Goal: Task Accomplishment & Management: Use online tool/utility

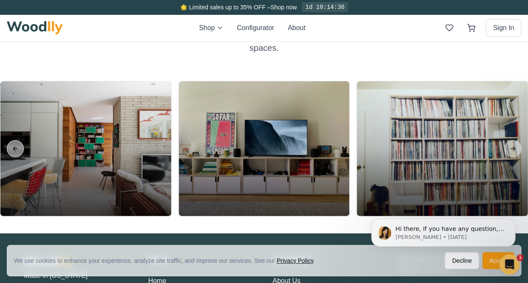
scroll to position [1798, 0]
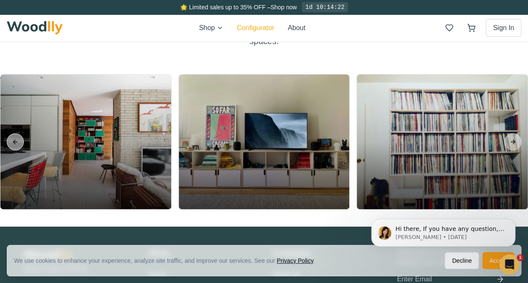
click at [250, 28] on button "Configurator" at bounding box center [255, 28] width 37 height 10
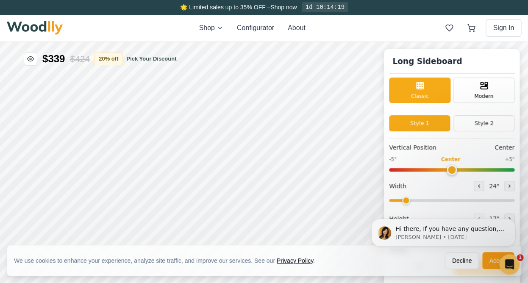
click at [461, 204] on html "Hi there, If you have any question, we are right here for you. 😊 [PERSON_NAME] …" at bounding box center [444, 202] width 170 height 3
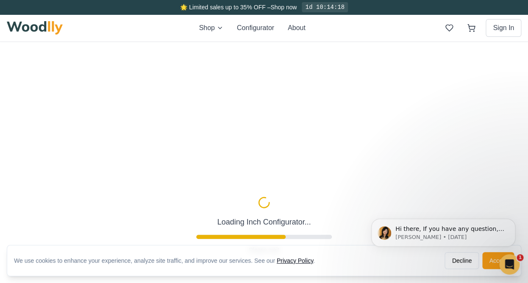
click at [451, 169] on html "Hi there, If you have any question, we are right here for you. 😊 [PERSON_NAME] …" at bounding box center [444, 166] width 170 height 3
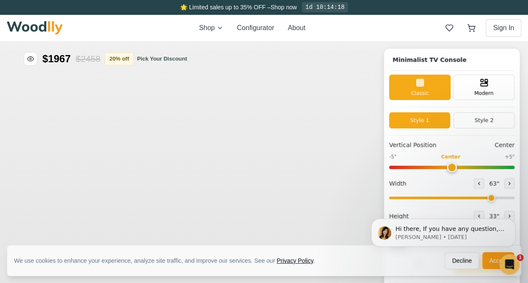
type input "63"
type input "2"
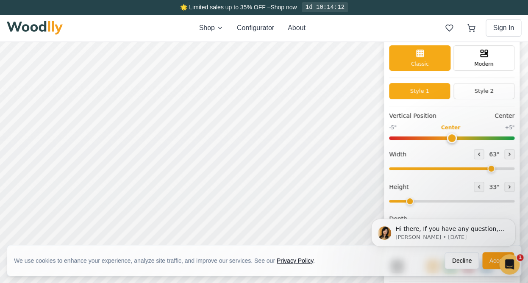
scroll to position [22, 0]
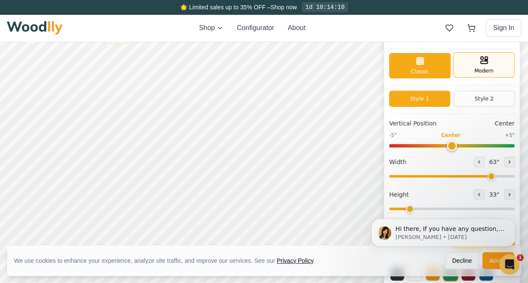
click at [485, 67] on div "Modern" at bounding box center [483, 64] width 61 height 25
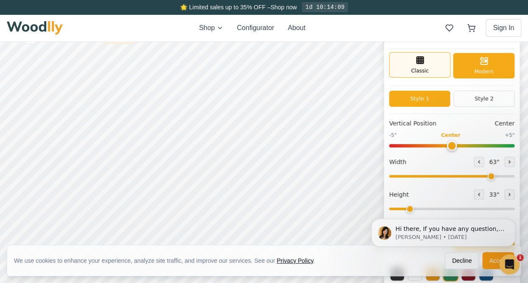
click at [421, 67] on div "Classic" at bounding box center [419, 64] width 61 height 25
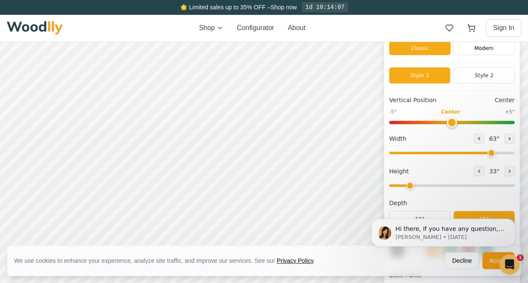
scroll to position [43, 0]
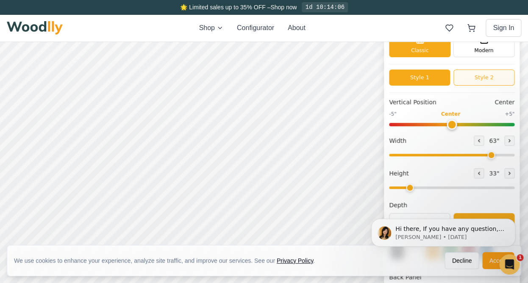
click at [474, 80] on button "Style 2" at bounding box center [484, 78] width 61 height 16
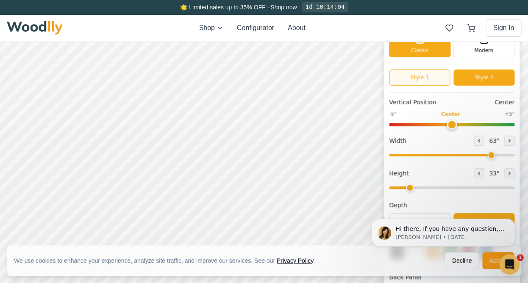
click at [422, 81] on button "Style 1" at bounding box center [419, 78] width 61 height 16
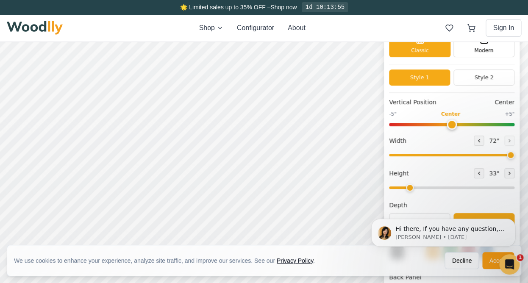
drag, startPoint x: 492, startPoint y: 151, endPoint x: 517, endPoint y: 154, distance: 25.2
type input "72"
click at [515, 154] on input "range" at bounding box center [451, 155] width 125 height 3
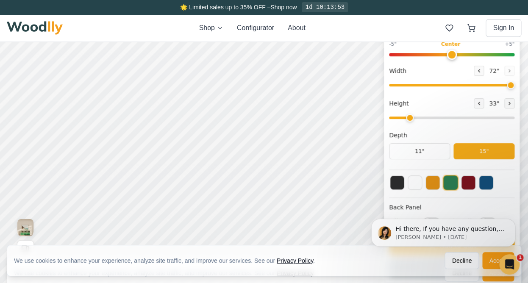
scroll to position [114, 0]
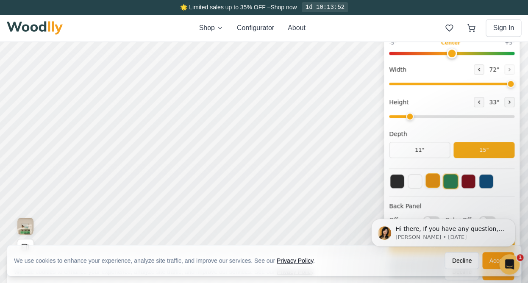
click at [432, 181] on button at bounding box center [433, 180] width 14 height 14
click at [417, 182] on button at bounding box center [415, 180] width 14 height 14
click at [397, 180] on button at bounding box center [397, 180] width 14 height 14
click at [415, 182] on button at bounding box center [415, 180] width 14 height 14
click at [472, 182] on button at bounding box center [468, 180] width 14 height 14
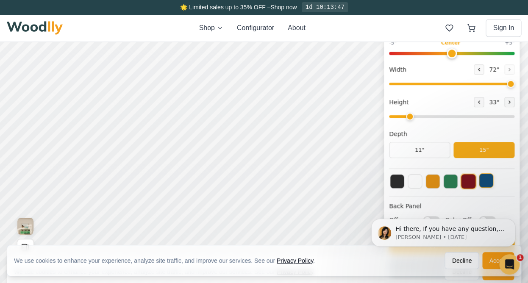
click at [485, 182] on button at bounding box center [486, 180] width 14 height 14
click at [434, 179] on button at bounding box center [433, 180] width 14 height 14
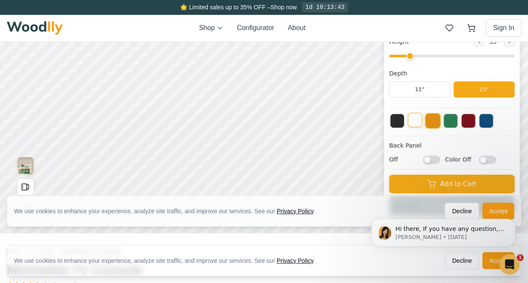
scroll to position [184, 0]
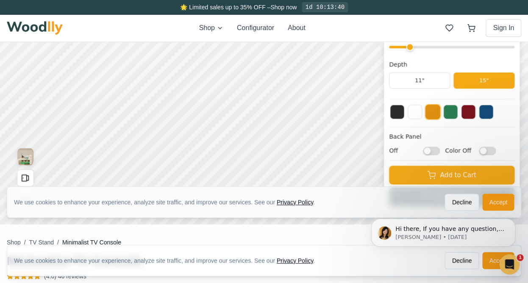
click at [433, 149] on input "Off" at bounding box center [431, 151] width 17 height 8
checkbox input "true"
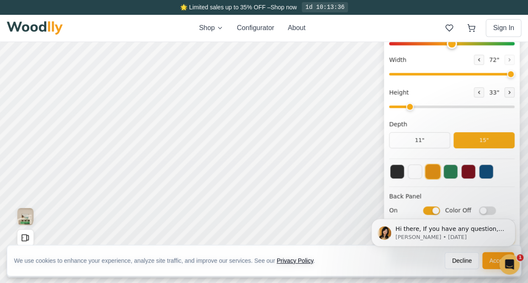
scroll to position [127, 0]
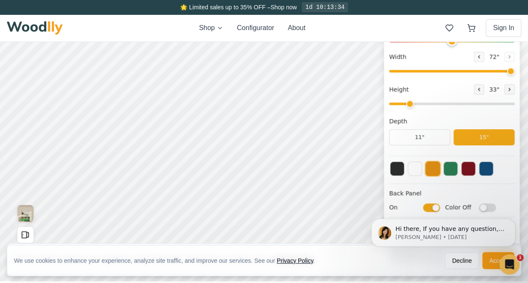
click at [485, 204] on html "Hi there, If you have any question, we are right here for you. 😊 [PERSON_NAME] …" at bounding box center [444, 202] width 170 height 3
click at [486, 204] on html "Hi there, If you have any question, we are right here for you. 😊 [PERSON_NAME] …" at bounding box center [444, 202] width 170 height 3
click at [480, 204] on html "Hi there, If you have any question, we are right here for you. 😊 [PERSON_NAME] …" at bounding box center [444, 202] width 170 height 3
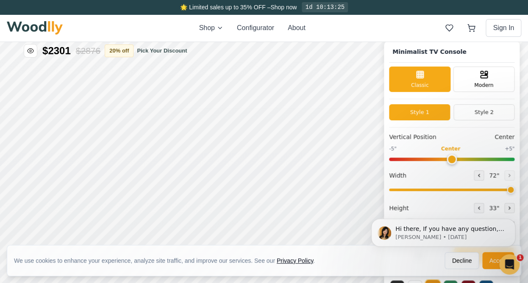
scroll to position [0, 0]
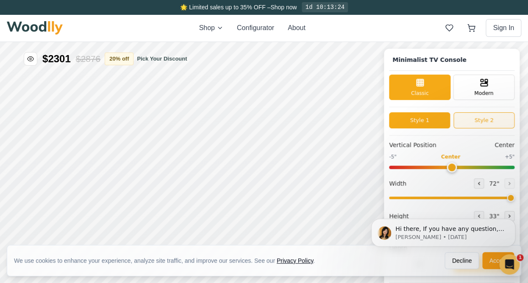
click at [467, 122] on button "Style 2" at bounding box center [484, 120] width 61 height 16
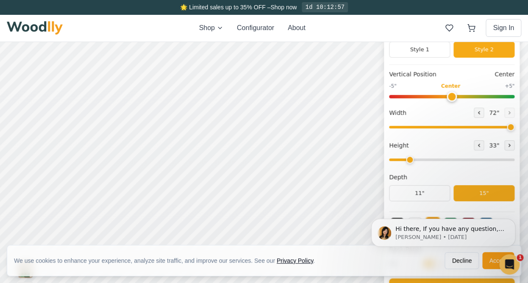
scroll to position [66, 0]
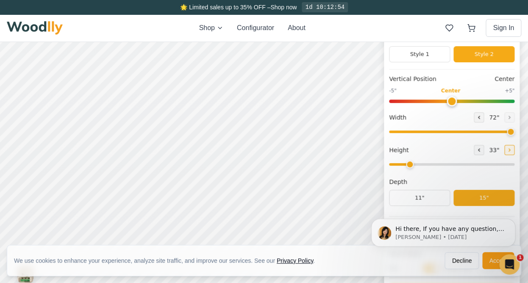
click at [507, 149] on icon at bounding box center [509, 150] width 5 height 5
click at [477, 148] on icon at bounding box center [478, 150] width 5 height 5
type input "2"
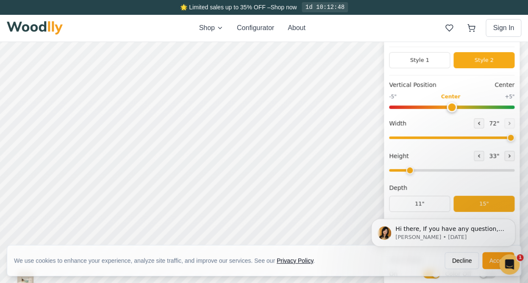
scroll to position [59, 0]
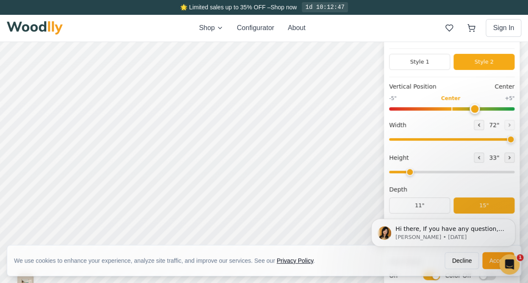
click at [477, 108] on input "range" at bounding box center [451, 108] width 125 height 3
click at [491, 109] on input "range" at bounding box center [451, 108] width 125 height 3
click at [506, 108] on input "range" at bounding box center [451, 108] width 125 height 3
drag, startPoint x: 487, startPoint y: 106, endPoint x: 451, endPoint y: 111, distance: 36.4
type input "0"
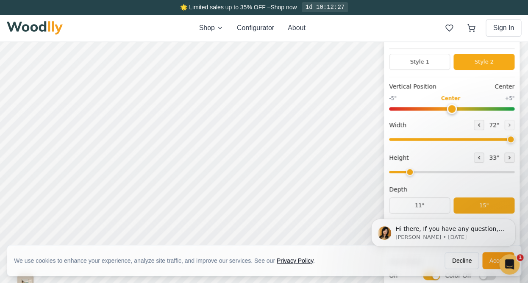
click at [451, 111] on input "range" at bounding box center [451, 108] width 125 height 3
click at [435, 65] on button "Style 1" at bounding box center [419, 62] width 61 height 16
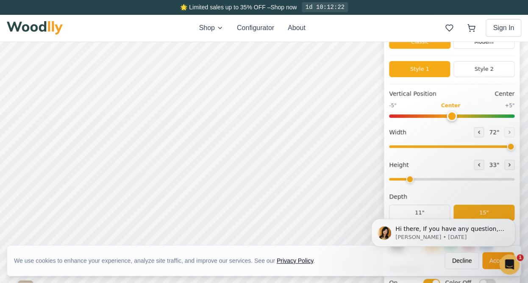
scroll to position [53, 0]
